Goal: Task Accomplishment & Management: Complete application form

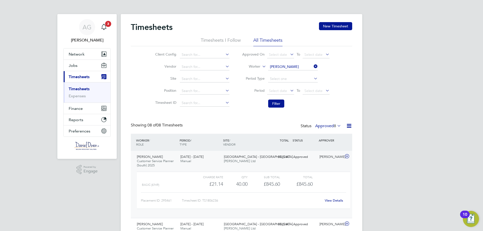
click at [259, 65] on label "Worker" at bounding box center [249, 66] width 23 height 5
click at [330, 28] on button "New Timesheet" at bounding box center [335, 26] width 33 height 8
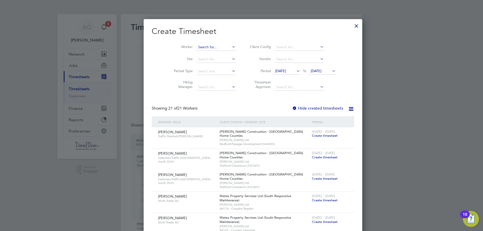
click at [196, 47] on input at bounding box center [215, 47] width 39 height 7
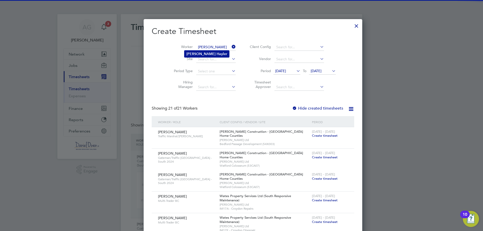
click at [217, 54] on b "Hayler" at bounding box center [222, 54] width 11 height 4
type input "[PERSON_NAME]"
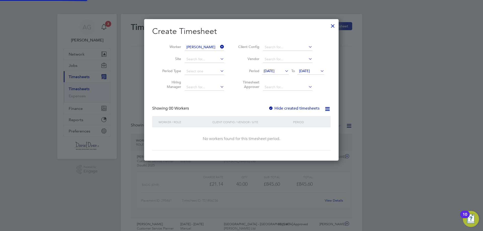
click at [274, 73] on span "[DATE]" at bounding box center [269, 71] width 11 height 5
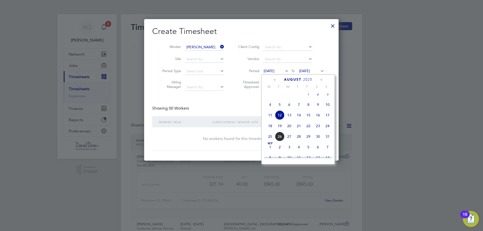
click at [271, 140] on span "25" at bounding box center [270, 137] width 10 height 10
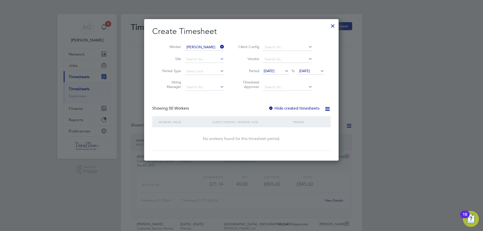
click at [274, 71] on span "[DATE]" at bounding box center [269, 71] width 11 height 5
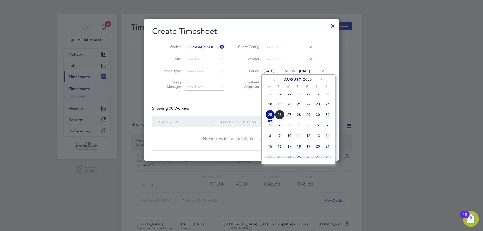
click at [272, 109] on span "18" at bounding box center [270, 104] width 10 height 10
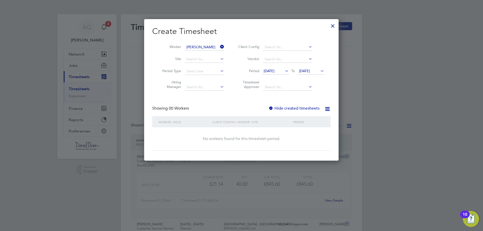
click at [334, 27] on div at bounding box center [332, 24] width 9 height 9
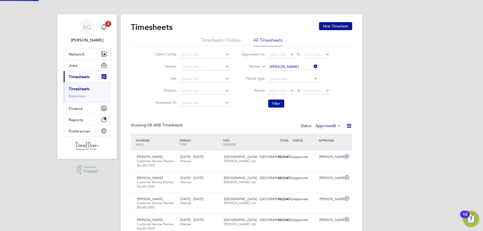
scroll to position [17, 44]
